Goal: Task Accomplishment & Management: Use online tool/utility

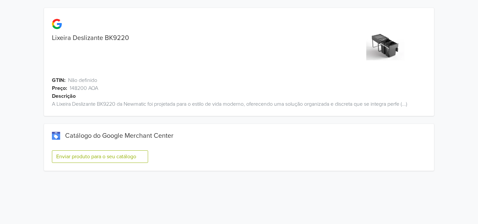
click at [94, 157] on button "Enviar produto para o seu catálogo" at bounding box center [100, 156] width 96 height 13
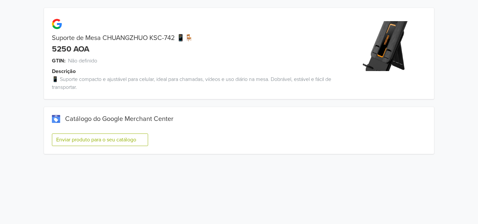
click at [120, 136] on button "Enviar produto para o seu catálogo" at bounding box center [100, 139] width 96 height 13
